Goal: Check status: Check status

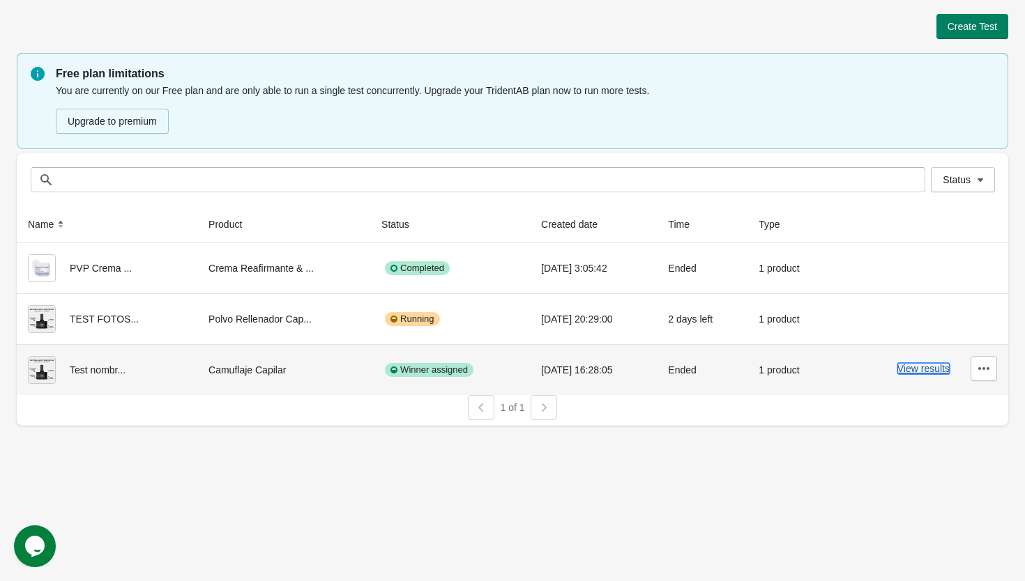
click at [917, 366] on button "View results" at bounding box center [923, 368] width 52 height 11
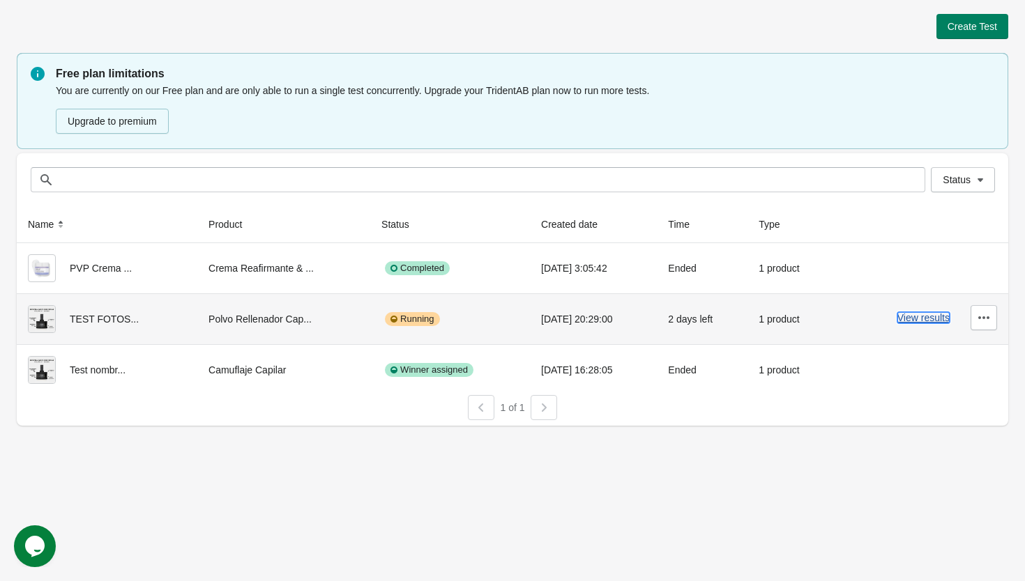
click at [919, 321] on button "View results" at bounding box center [923, 317] width 52 height 11
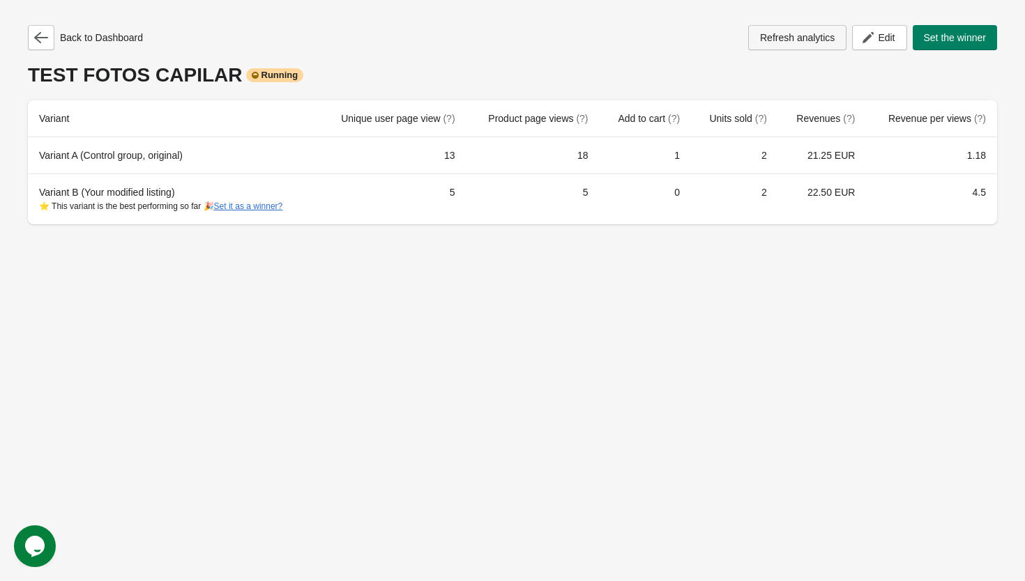
click at [810, 33] on span "Refresh analytics" at bounding box center [797, 37] width 75 height 11
